Goal: Task Accomplishment & Management: Use online tool/utility

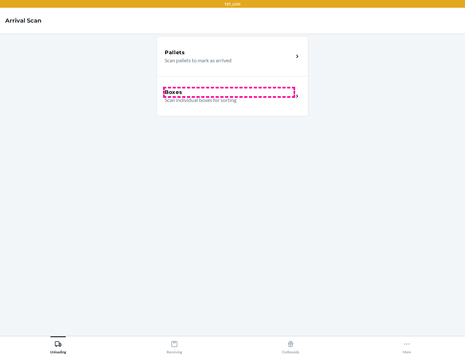
click at [229, 92] on div "Boxes" at bounding box center [229, 92] width 129 height 8
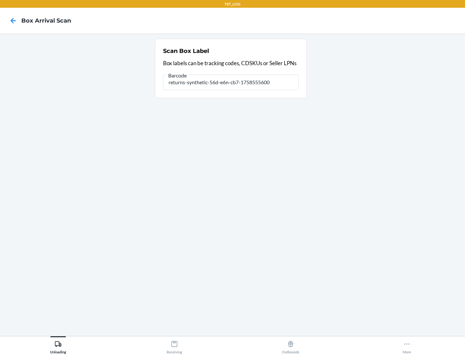
type input "returns-synthetic-56d-e6n-cb7-1758555600"
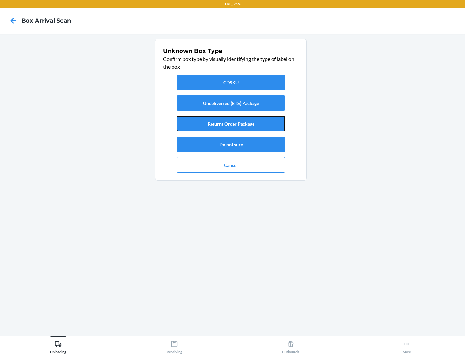
click at [231, 124] on button "Returns Order Package" at bounding box center [231, 123] width 108 height 15
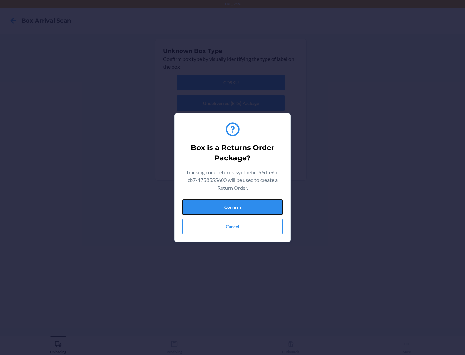
click at [232, 207] on button "Confirm" at bounding box center [232, 206] width 100 height 15
